Goal: Task Accomplishment & Management: Complete application form

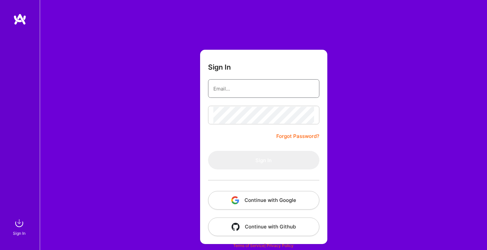
type input "[PERSON_NAME][EMAIL_ADDRESS][PERSON_NAME][DOMAIN_NAME]"
click at [263, 160] on button "Sign In" at bounding box center [263, 160] width 111 height 19
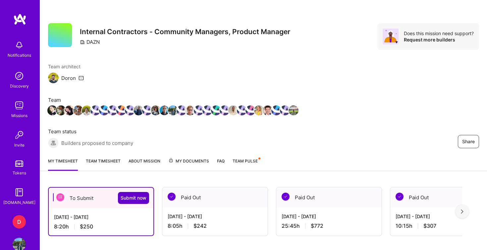
click at [133, 197] on span "Submit now" at bounding box center [133, 197] width 26 height 7
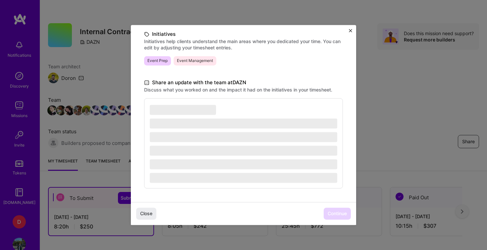
scroll to position [153, 0]
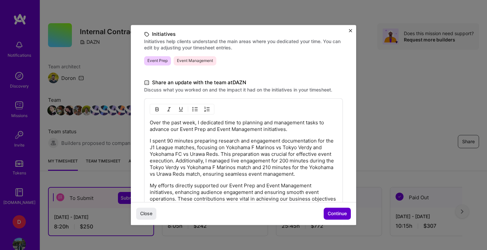
click at [333, 216] on span "Continue" at bounding box center [336, 213] width 19 height 7
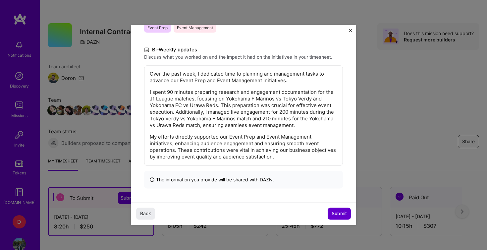
click at [337, 215] on span "Submit" at bounding box center [338, 213] width 15 height 7
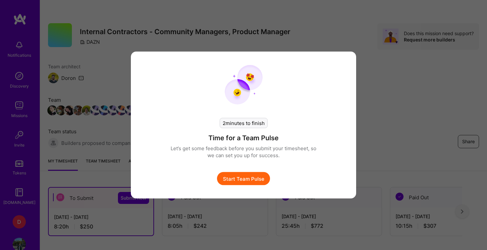
click at [255, 177] on button "Start Team Pulse" at bounding box center [243, 178] width 53 height 13
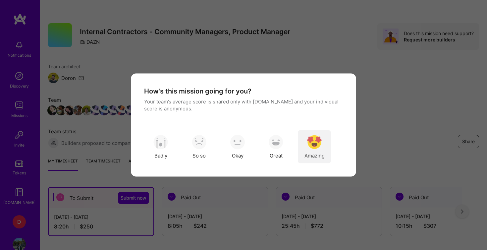
click at [316, 140] on img "modal" at bounding box center [314, 141] width 15 height 15
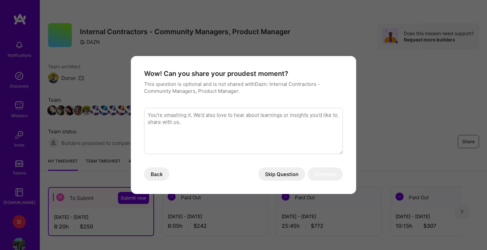
click at [277, 173] on button "Skip Question" at bounding box center [281, 173] width 47 height 13
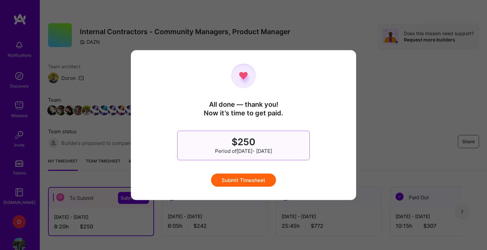
click at [254, 182] on button "Submit Timesheet" at bounding box center [243, 179] width 65 height 13
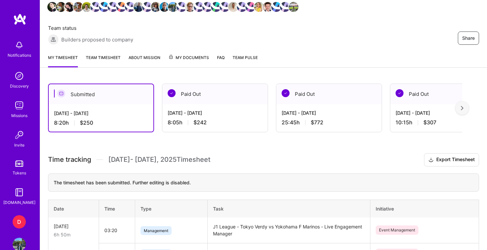
scroll to position [110, 0]
